Goal: Task Accomplishment & Management: Manage account settings

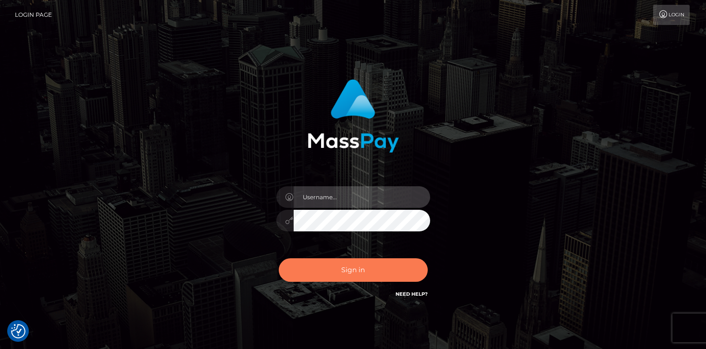
type input "mariolabugaj"
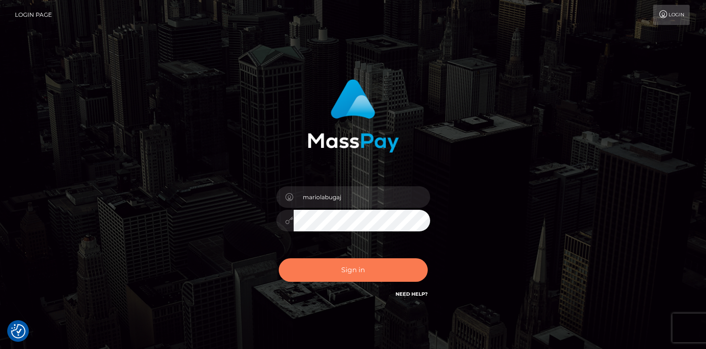
click at [351, 266] on button "Sign in" at bounding box center [353, 270] width 149 height 24
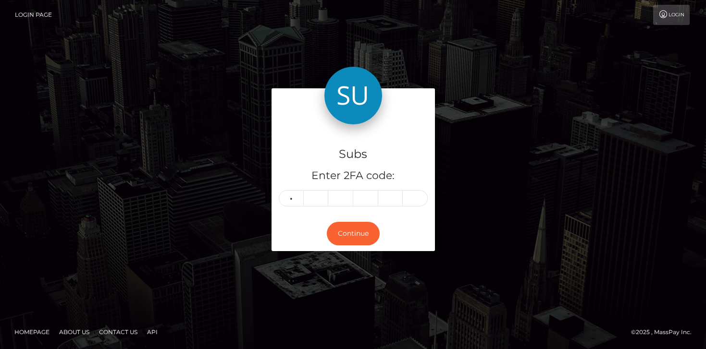
type input "3"
type input "1"
type input "3"
type input "4"
type input "1"
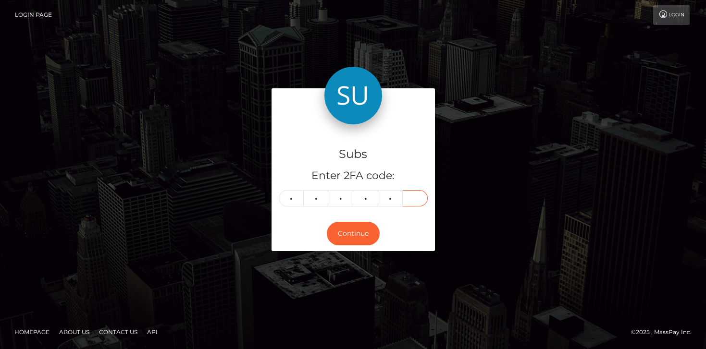
type input "0"
